Goal: Register for event/course

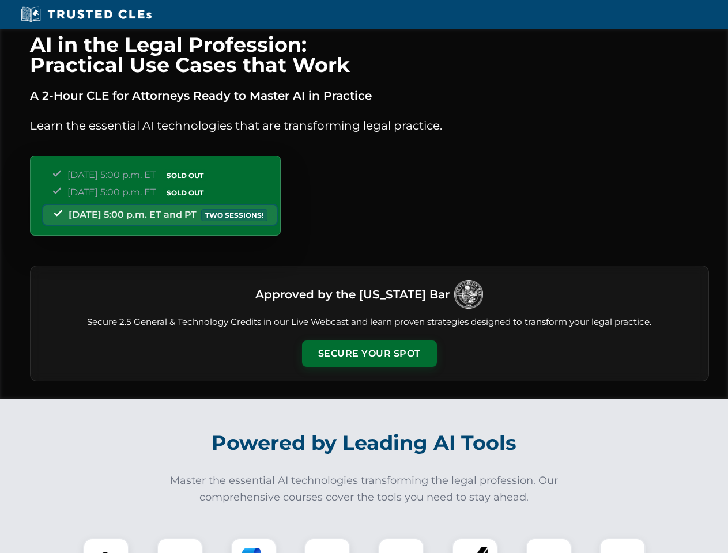
click at [369, 354] on button "Secure Your Spot" at bounding box center [369, 353] width 135 height 26
click at [106, 546] on img at bounding box center [105, 560] width 33 height 33
click at [180, 546] on div at bounding box center [180, 561] width 46 height 46
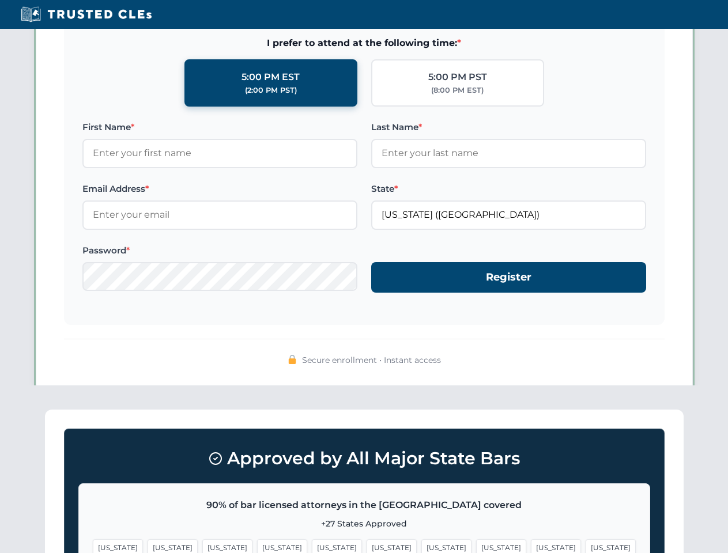
click at [531, 546] on span "[US_STATE]" at bounding box center [556, 547] width 50 height 17
